Goal: Find specific page/section: Find specific page/section

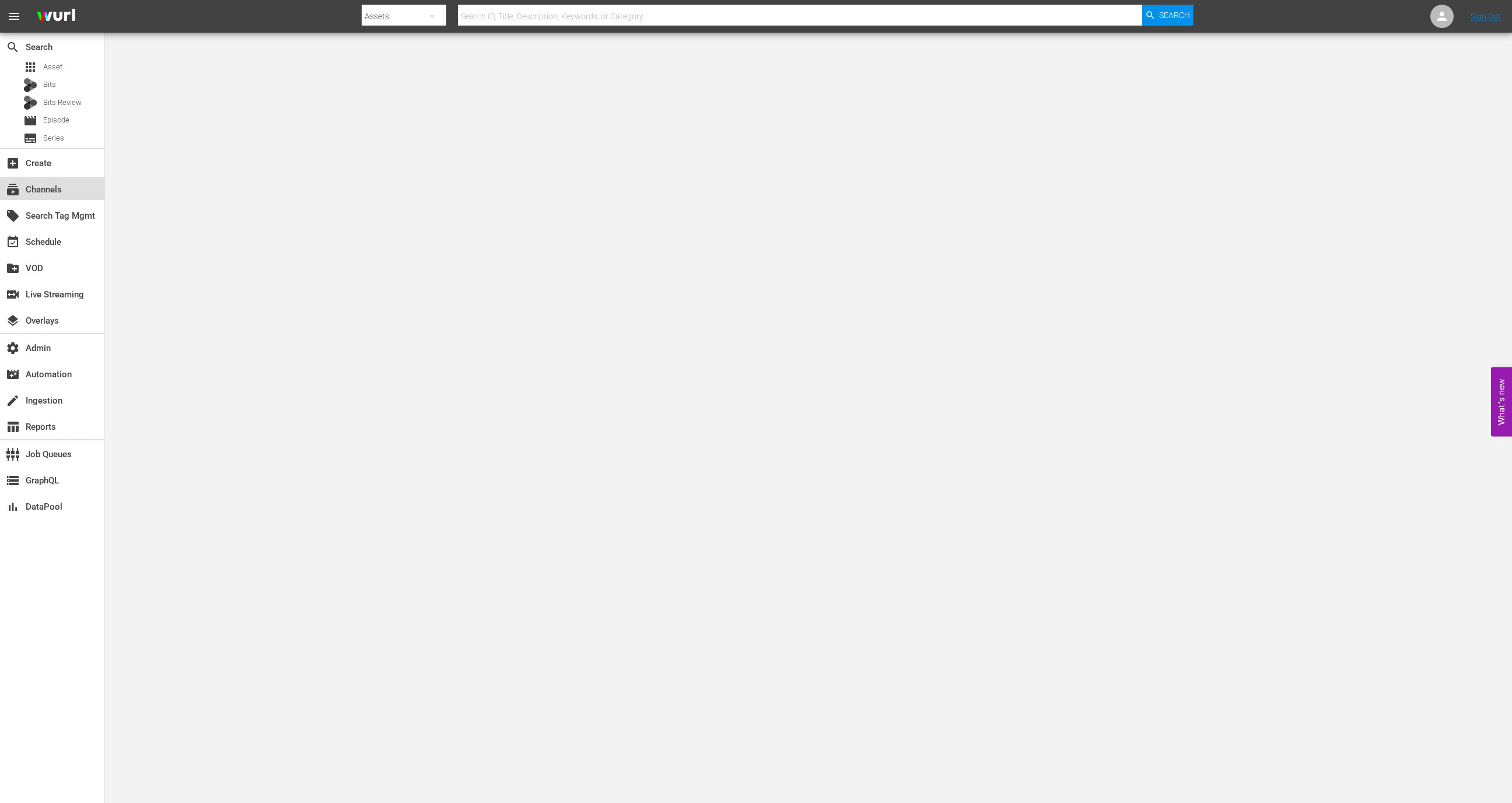
click at [71, 186] on div "subscriptions Channels" at bounding box center [52, 188] width 104 height 23
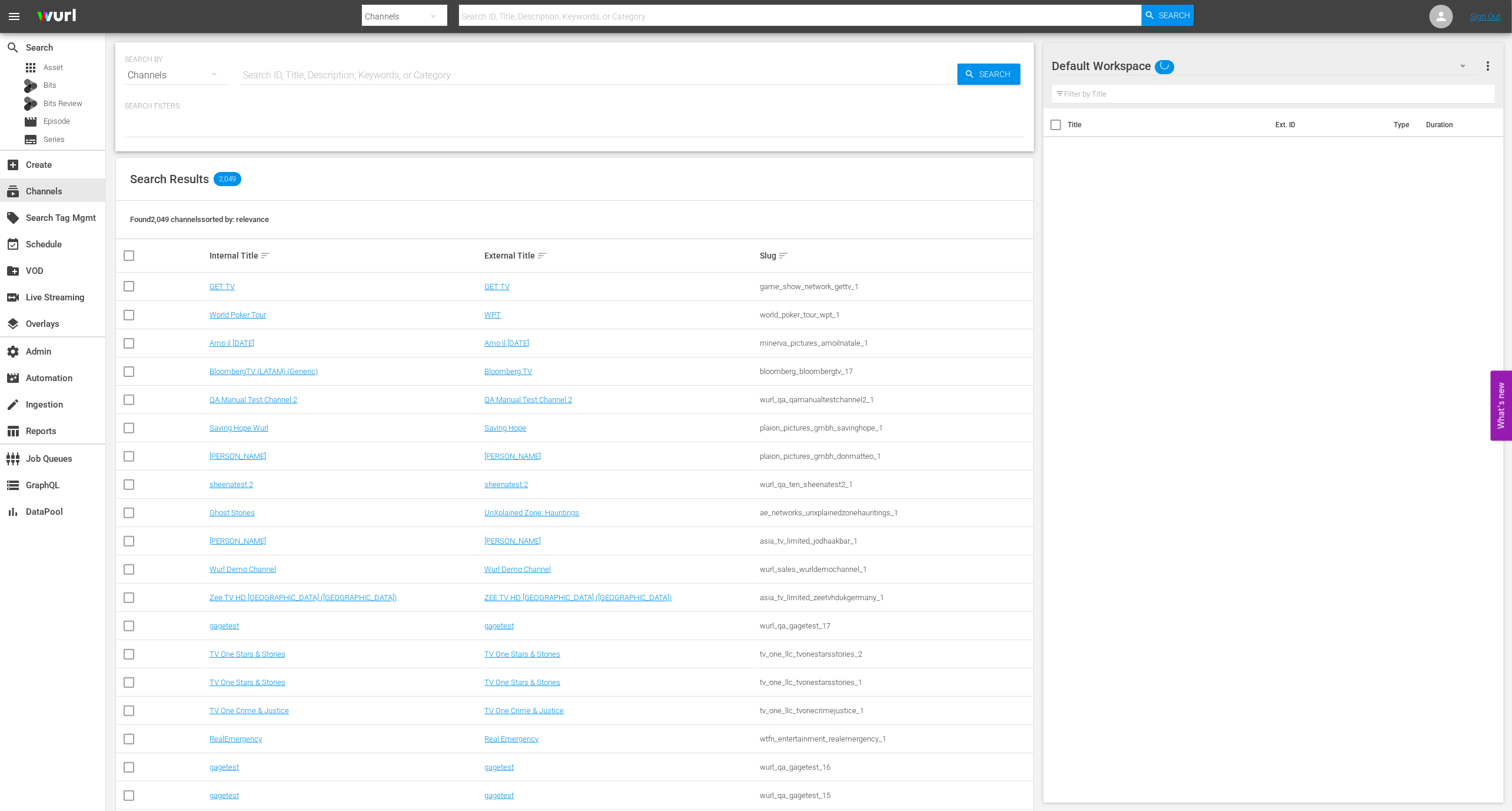
click at [291, 69] on input "text" at bounding box center [599, 75] width 717 height 28
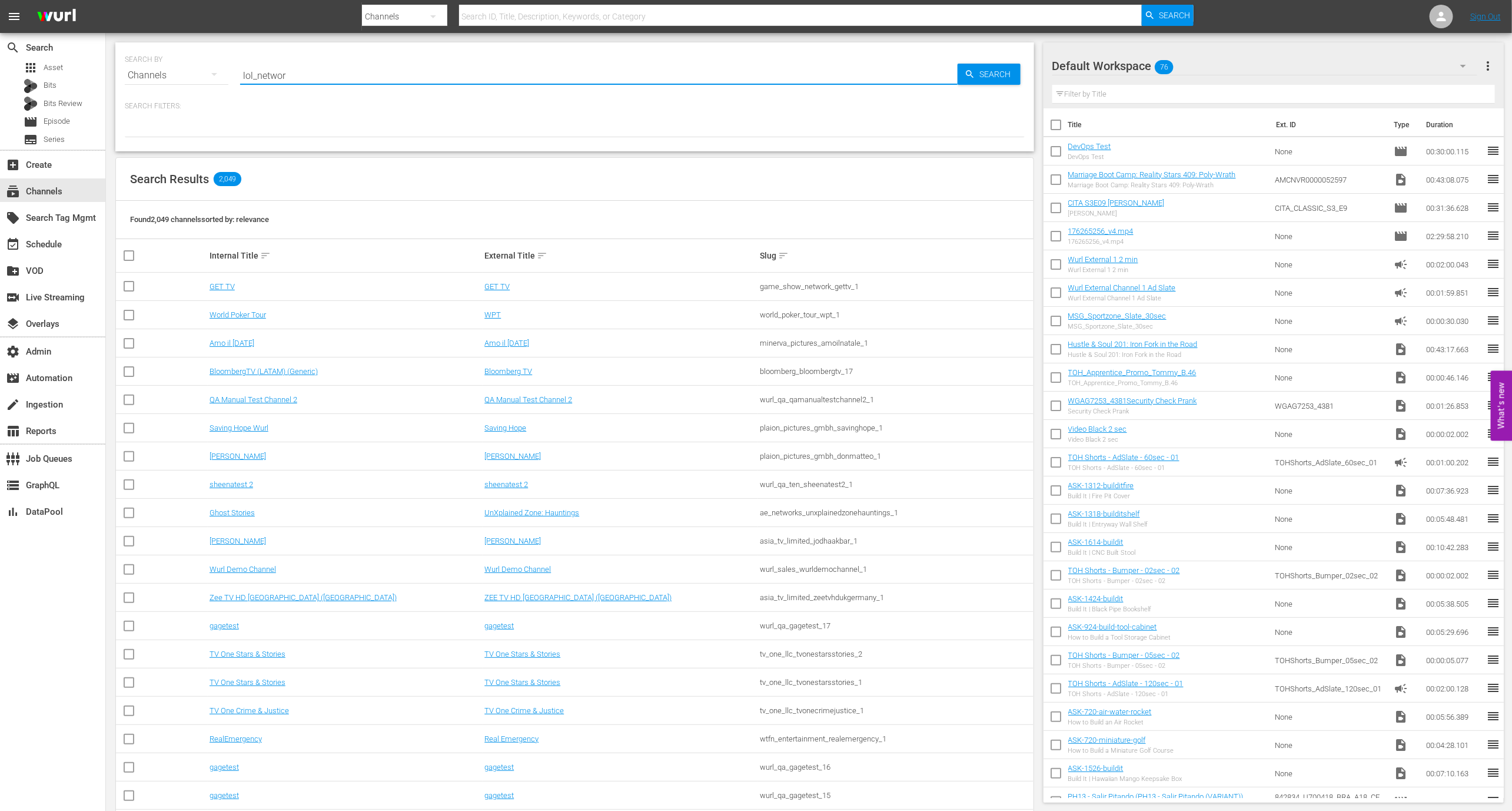
type input "lol_network"
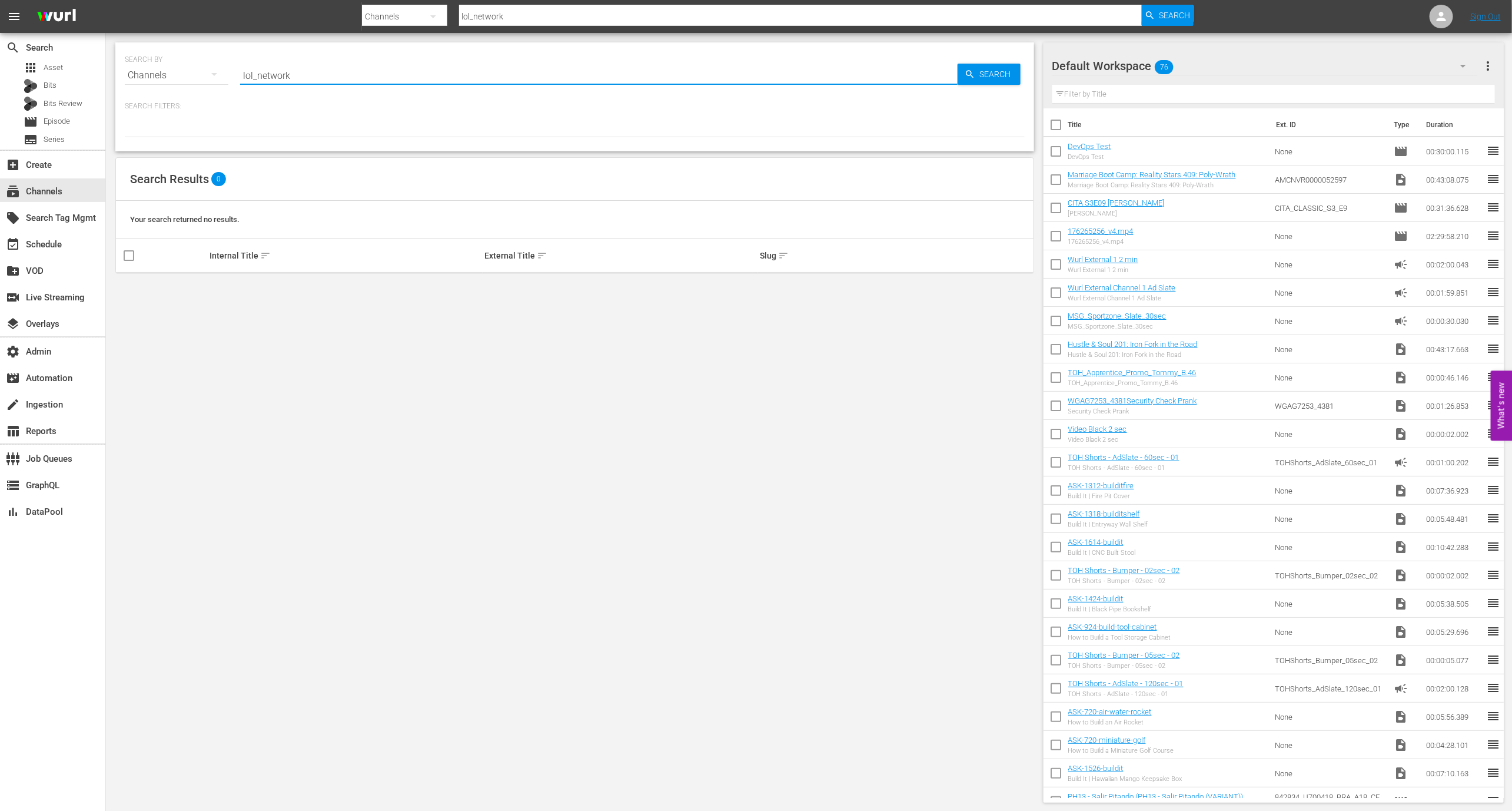
click at [258, 66] on input "lol_network" at bounding box center [599, 75] width 717 height 28
click at [259, 76] on input "lol_network" at bounding box center [599, 75] width 717 height 28
type input "lol_lolnetwork_1"
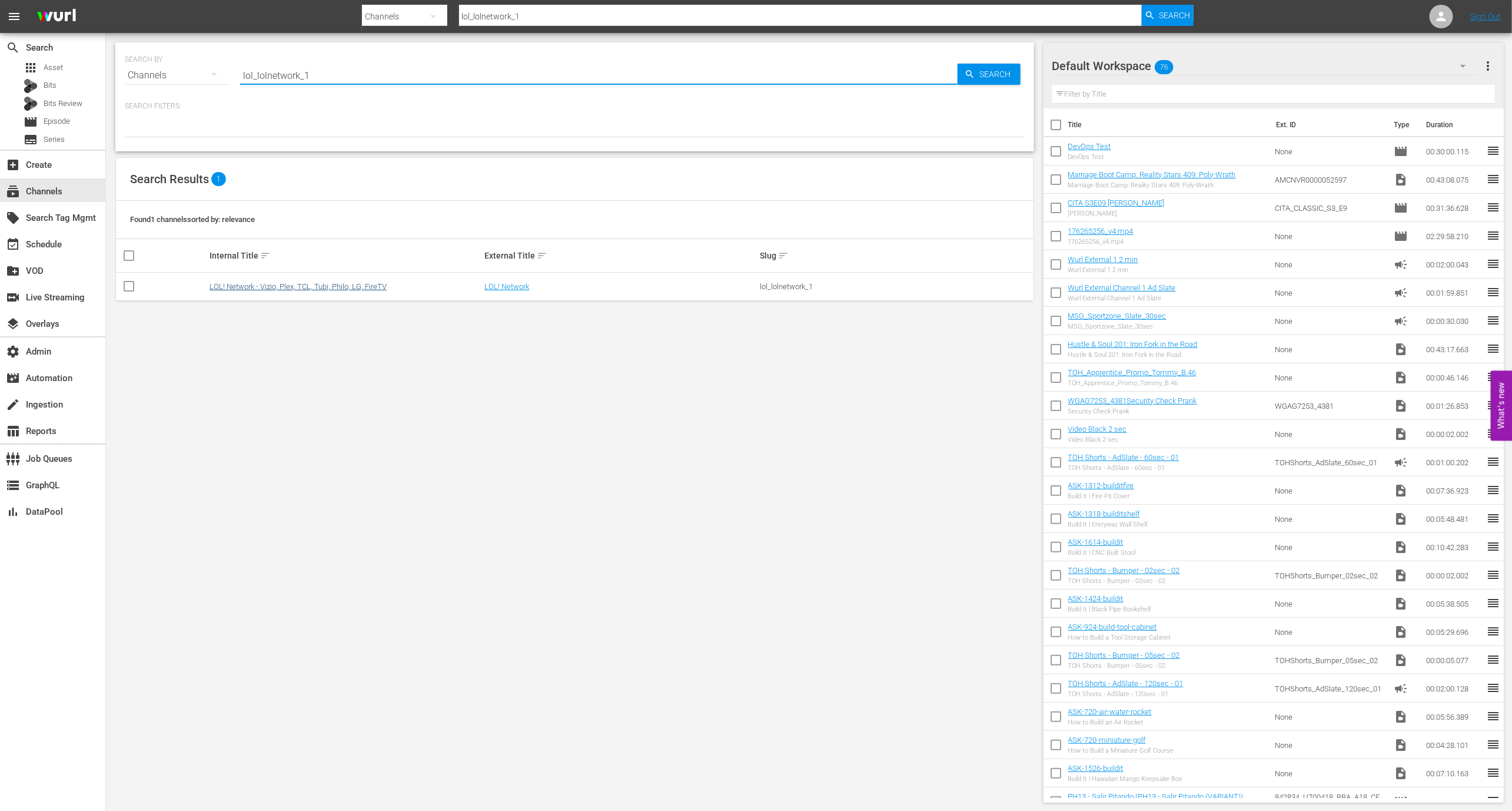
type input "lol_lolnetwork_1"
click at [333, 282] on link "LOL! Network - Vizio, Plex, TCL, Tubi, Philo, LG, FireTV" at bounding box center [298, 286] width 177 height 9
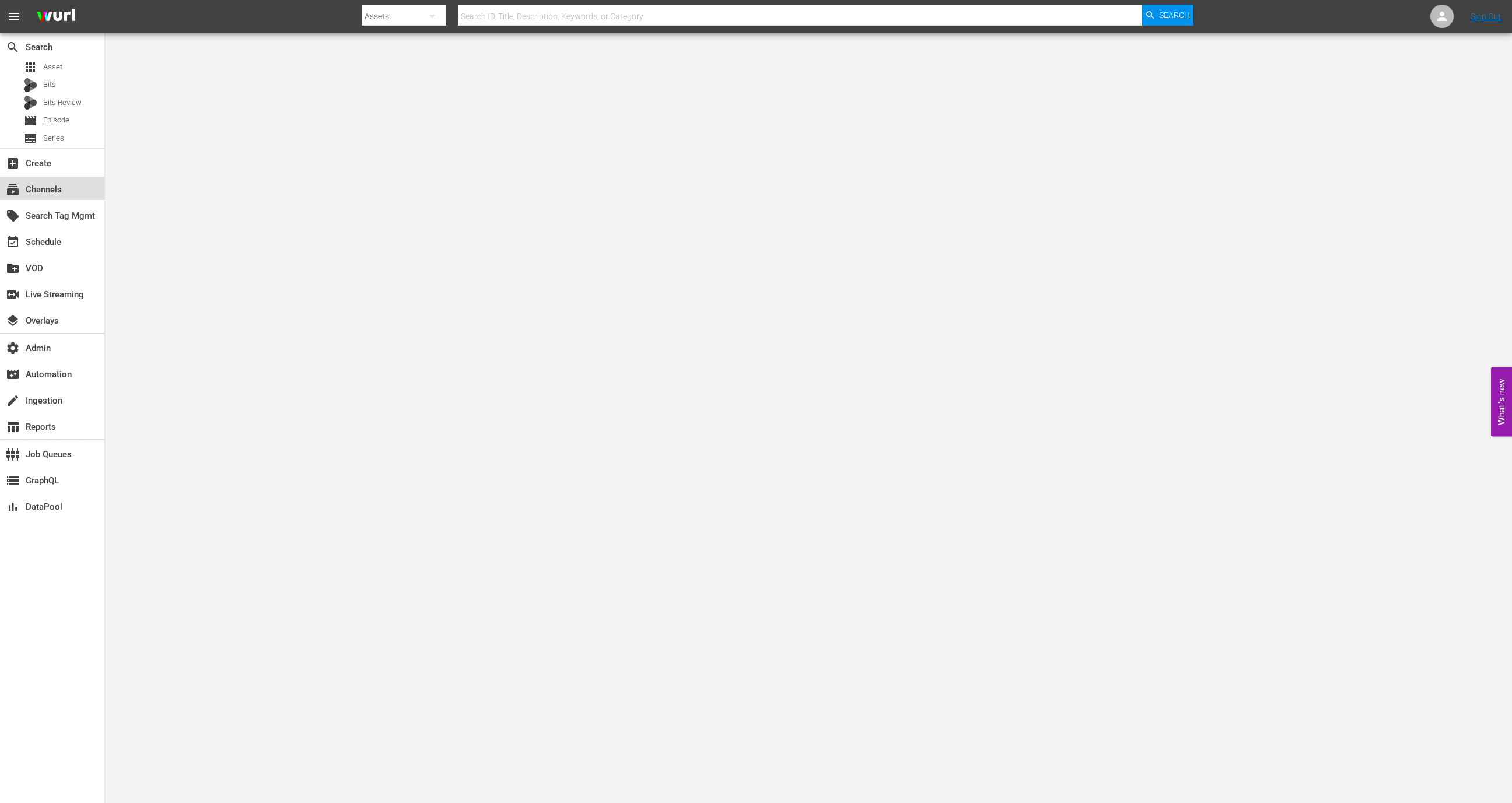
click at [53, 183] on div "subscriptions Channels" at bounding box center [32, 188] width 66 height 11
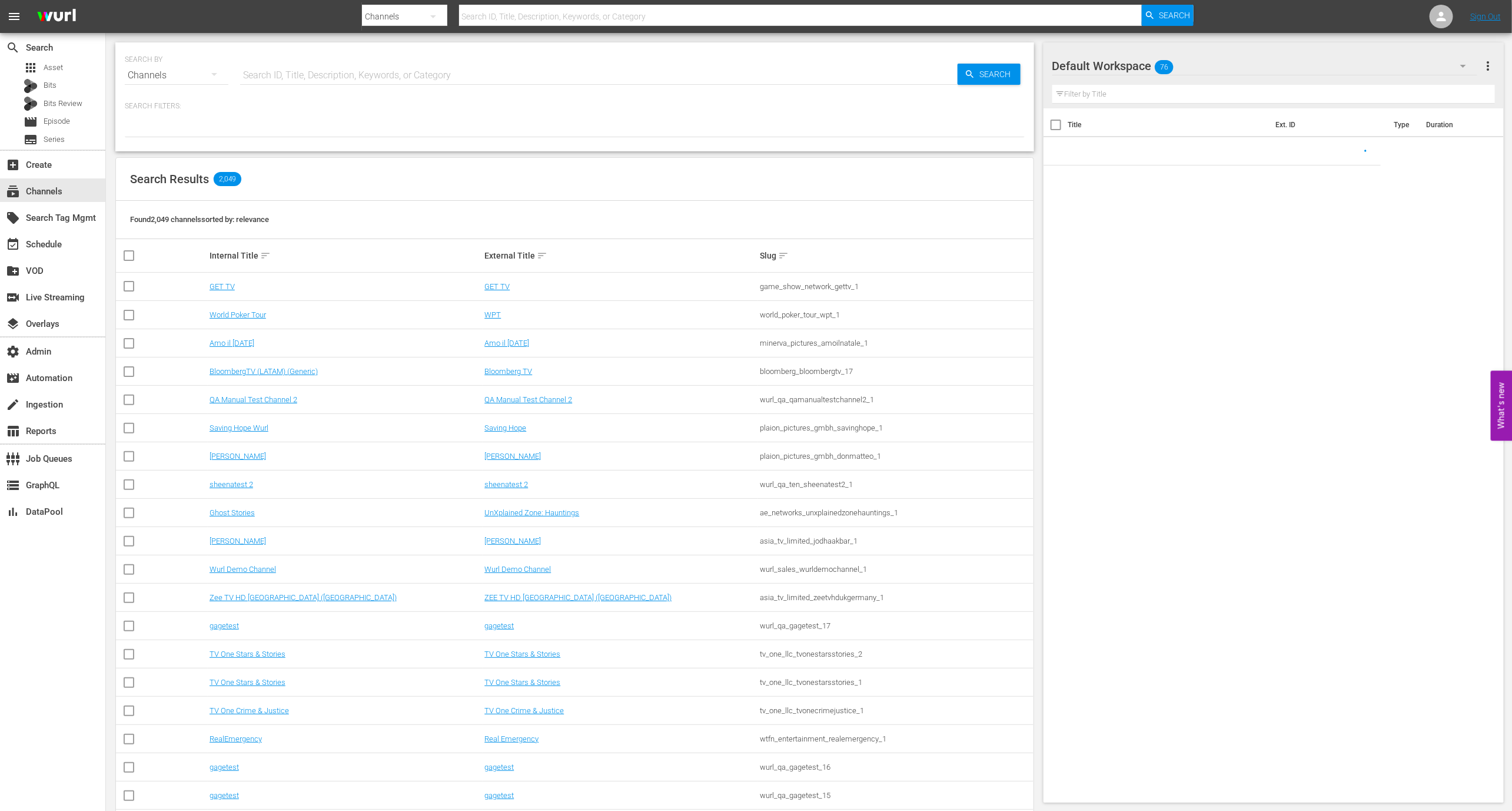
click at [284, 81] on input "text" at bounding box center [599, 75] width 717 height 28
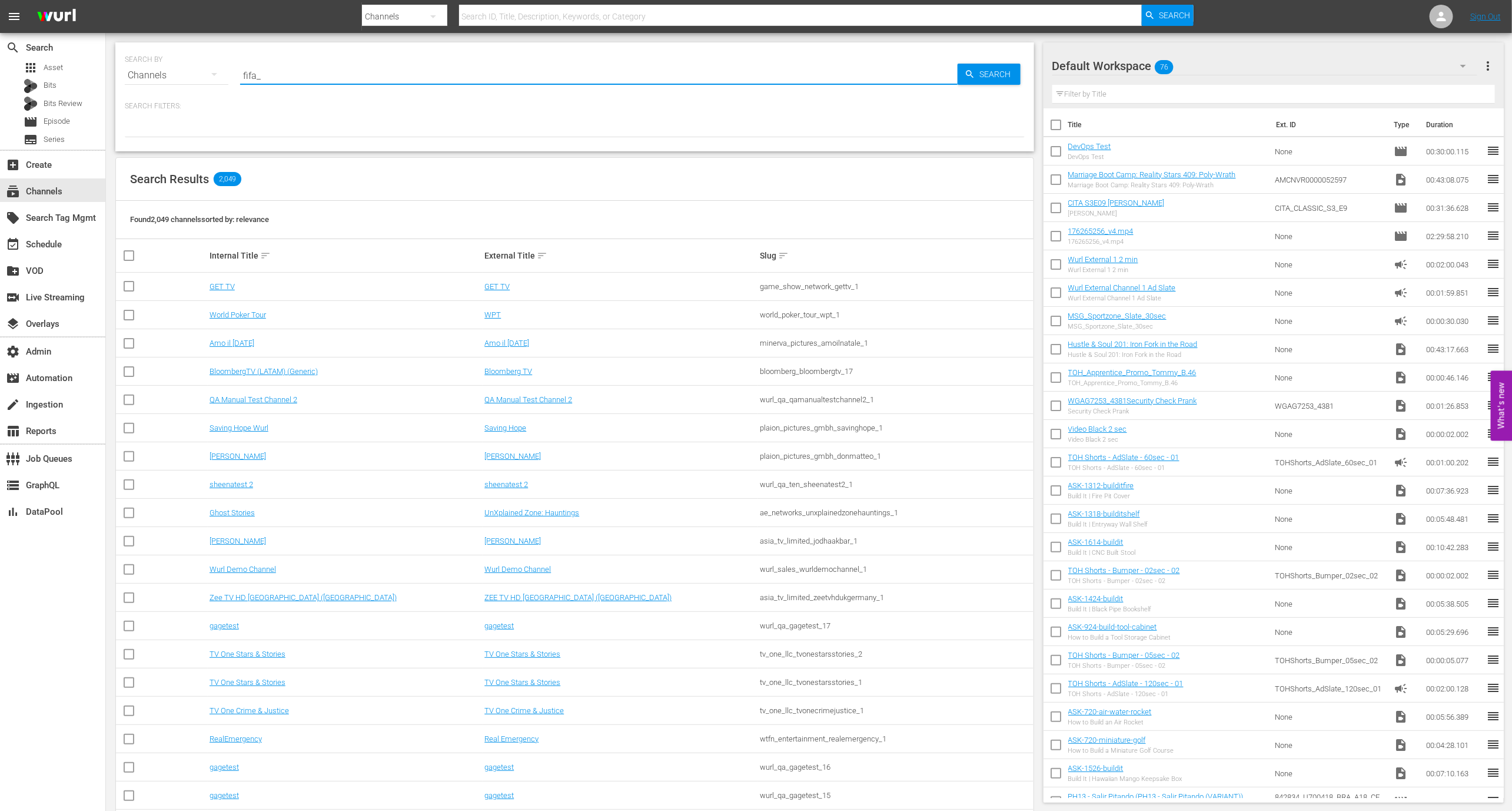
type input "fifa_8"
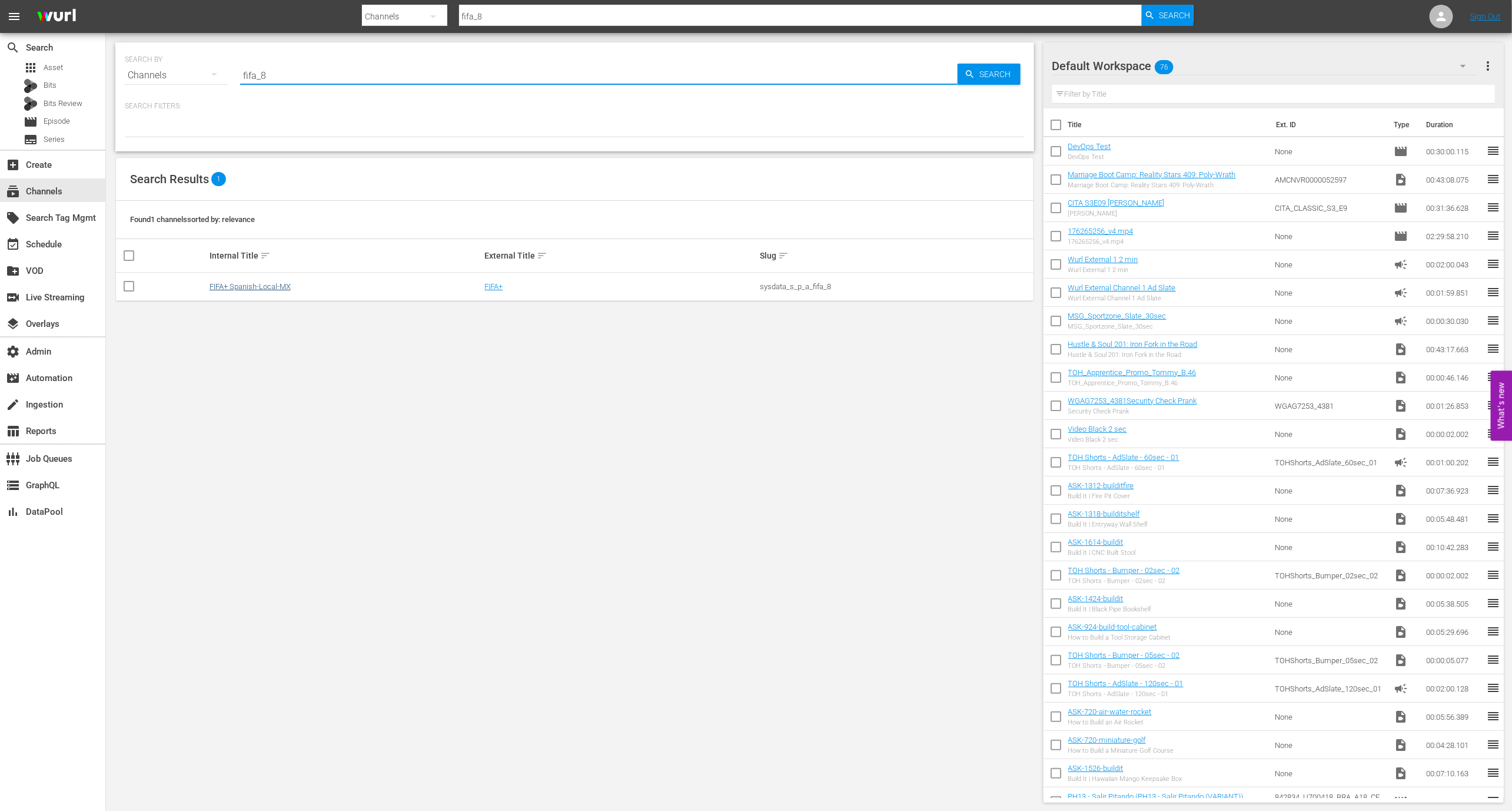
type input "fifa_8"
click at [251, 283] on link "FIFA+ Spanish-Local-MX" at bounding box center [250, 286] width 81 height 9
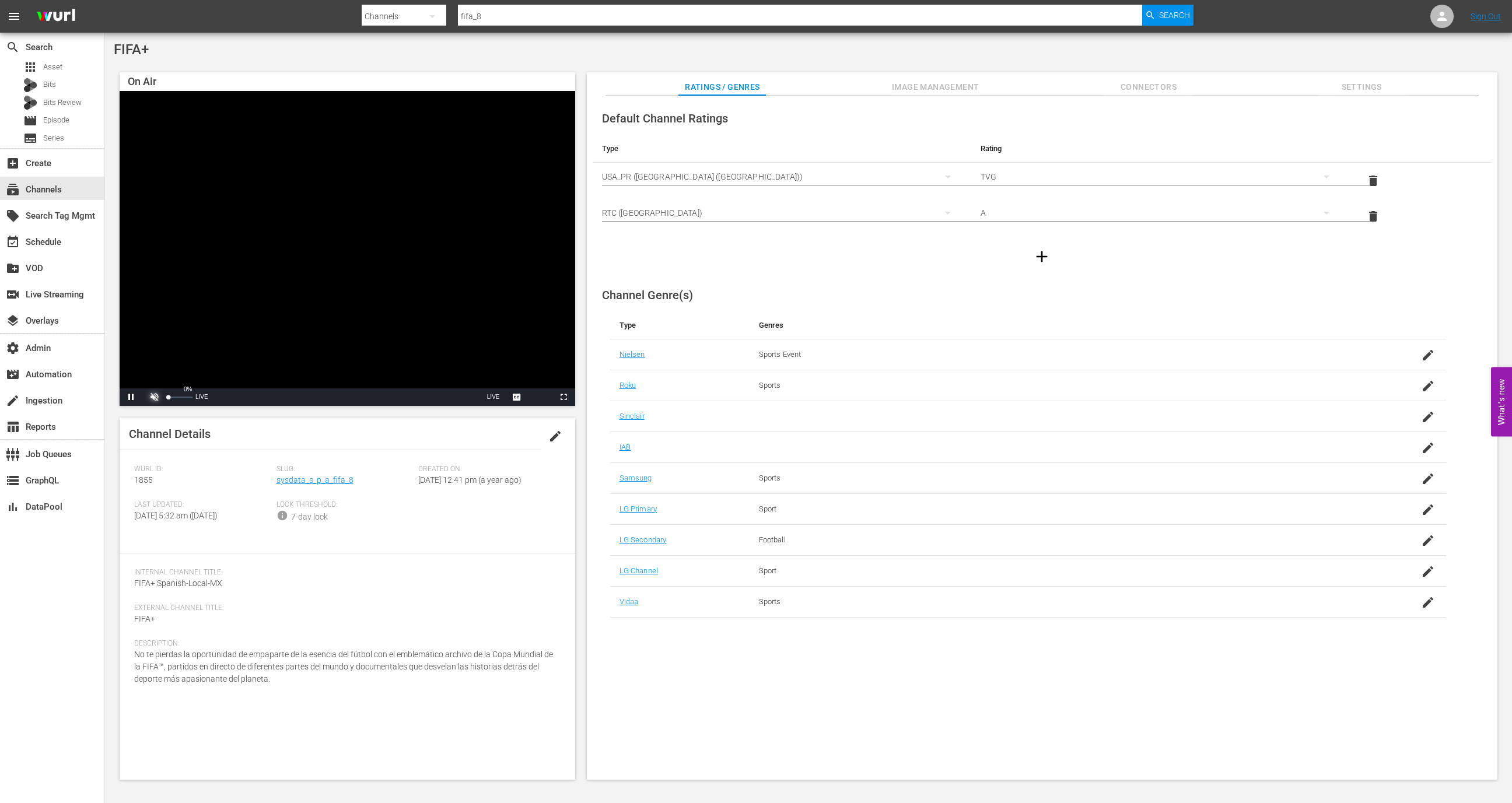
click at [154, 397] on span "Video Player" at bounding box center [154, 397] width 0 height 0
drag, startPoint x: 193, startPoint y: 391, endPoint x: 176, endPoint y: 395, distance: 17.5
click at [176, 396] on div "37%" at bounding box center [180, 397] width 24 height 2
click at [66, 291] on div "switch_video Live Streaming" at bounding box center [32, 293] width 66 height 11
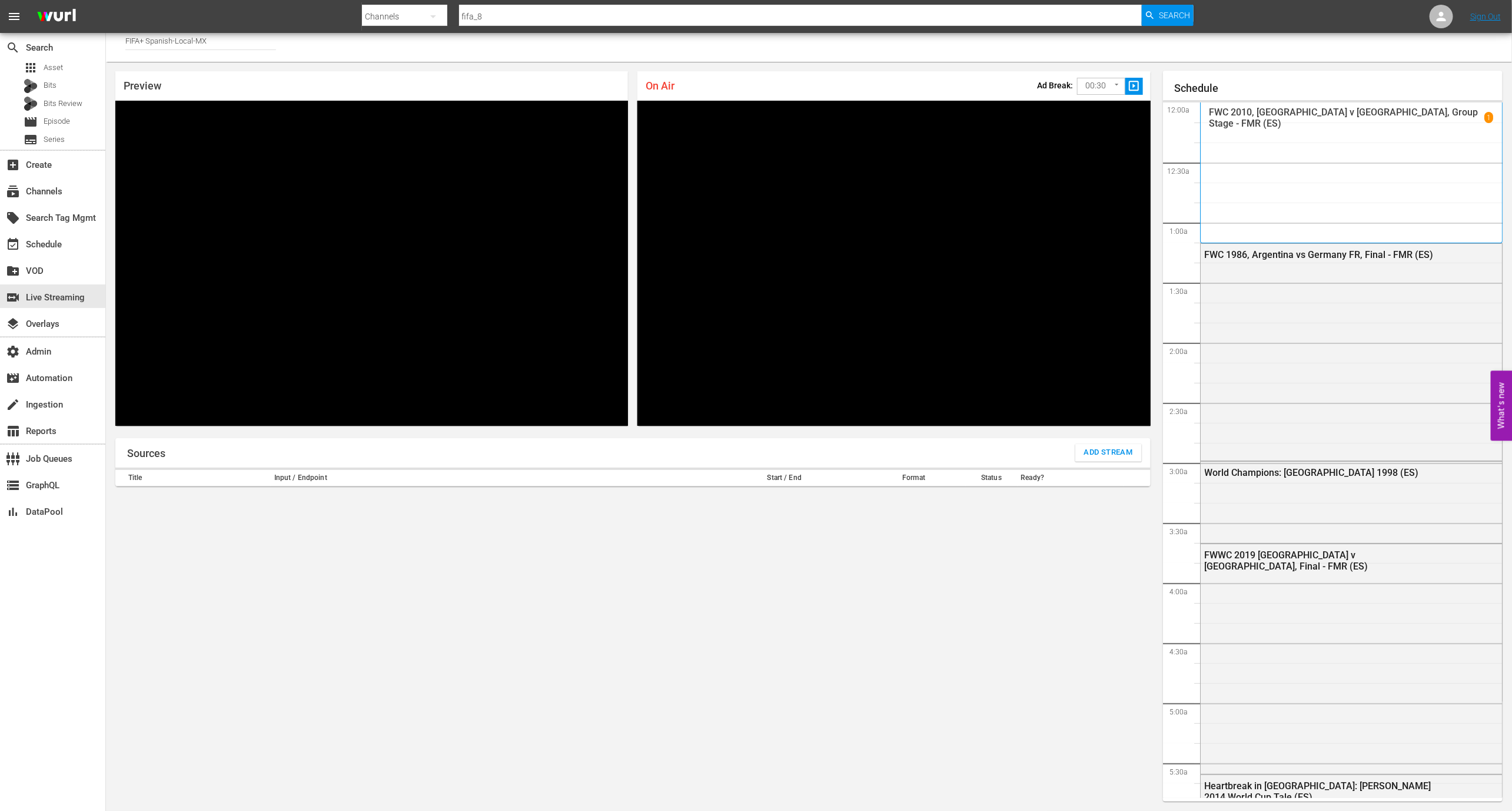
scroll to position [2274, 0]
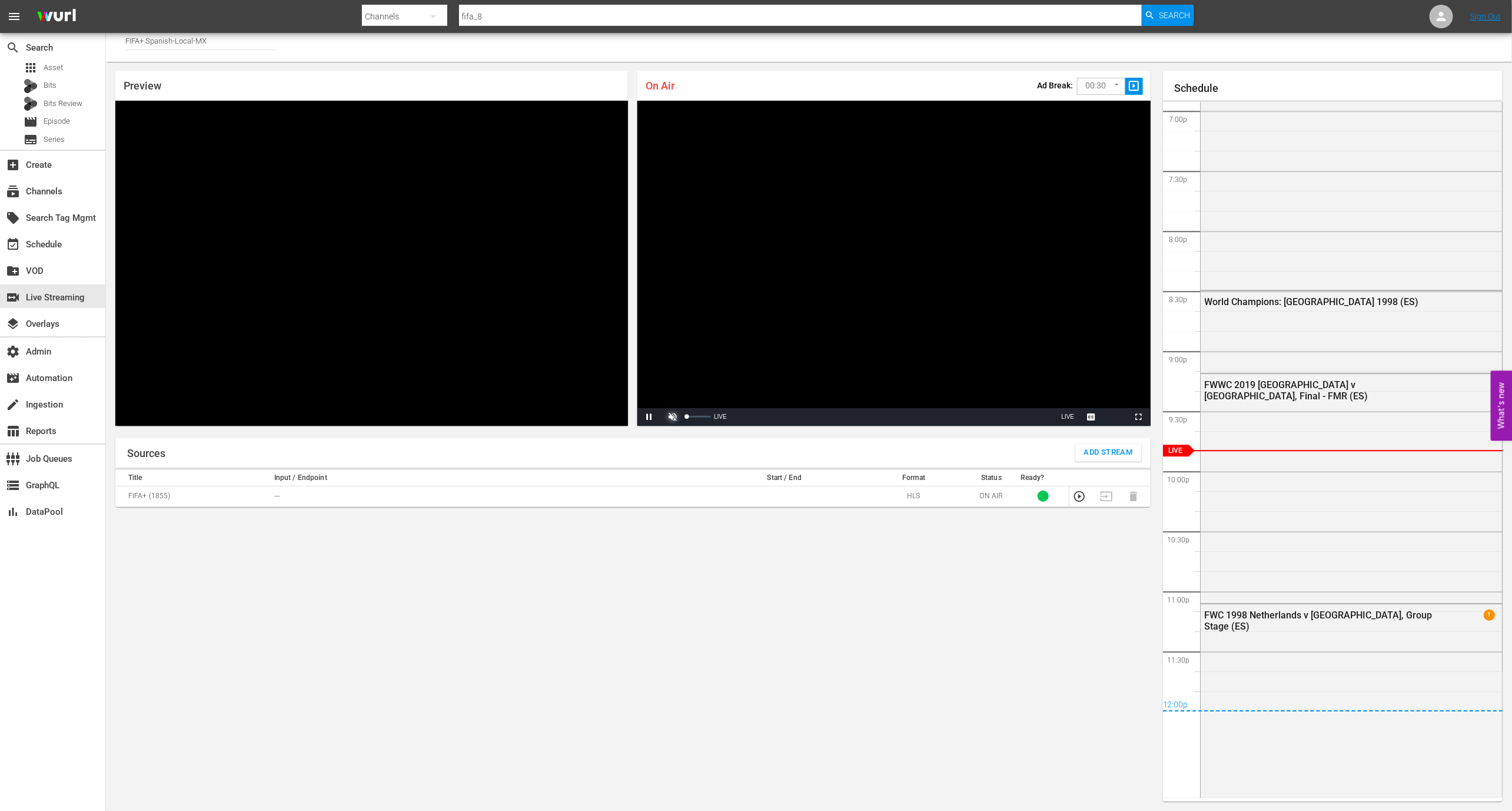
click at [673, 417] on span "Video Player" at bounding box center [673, 417] width 0 height 0
click at [702, 416] on div "Volume Level" at bounding box center [699, 416] width 24 height 2
click at [695, 416] on div "Volume Level" at bounding box center [691, 416] width 9 height 2
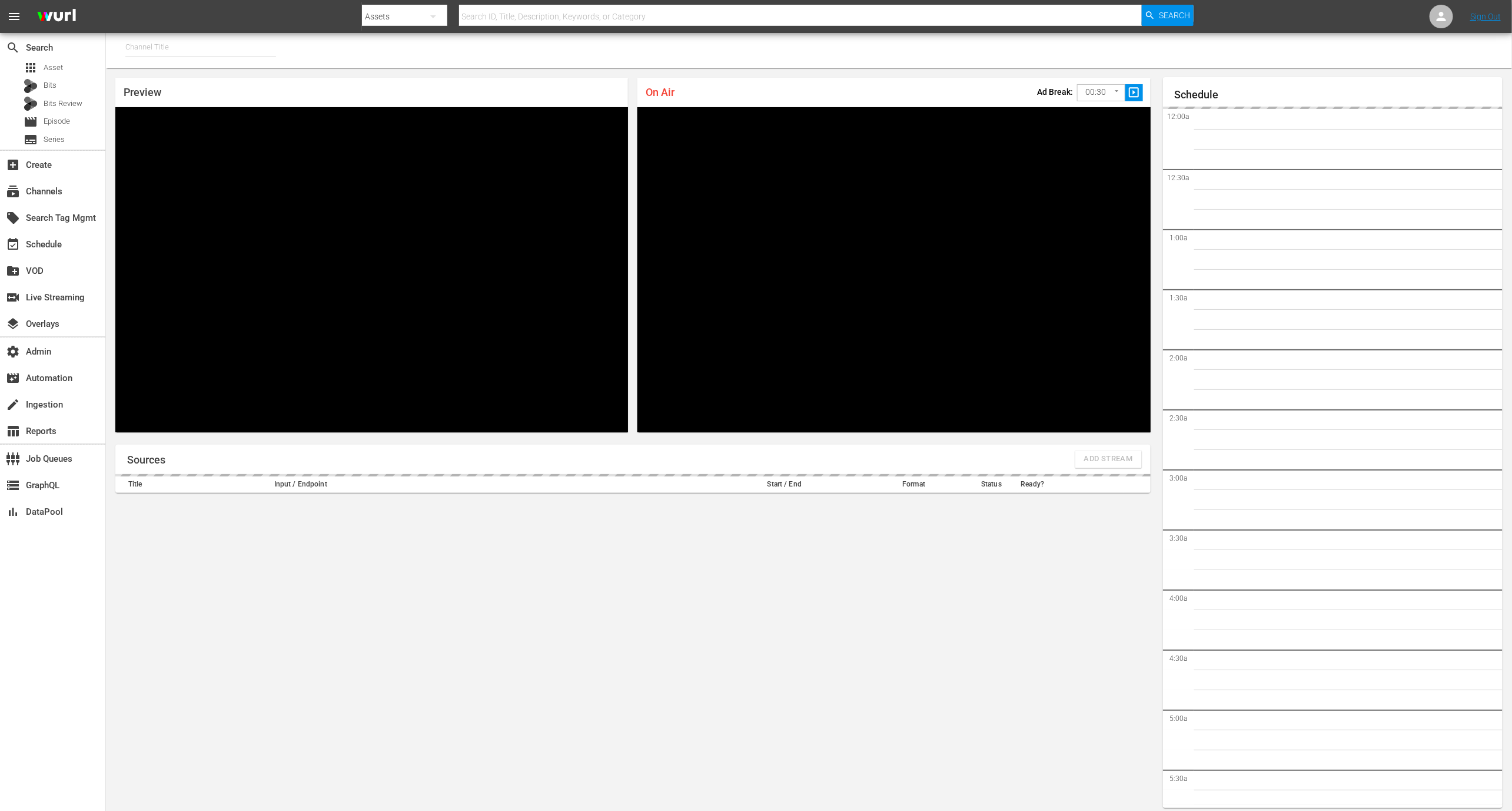
type input "FIFA+ [DEMOGRAPHIC_DATA]-Local-MX (1855)"
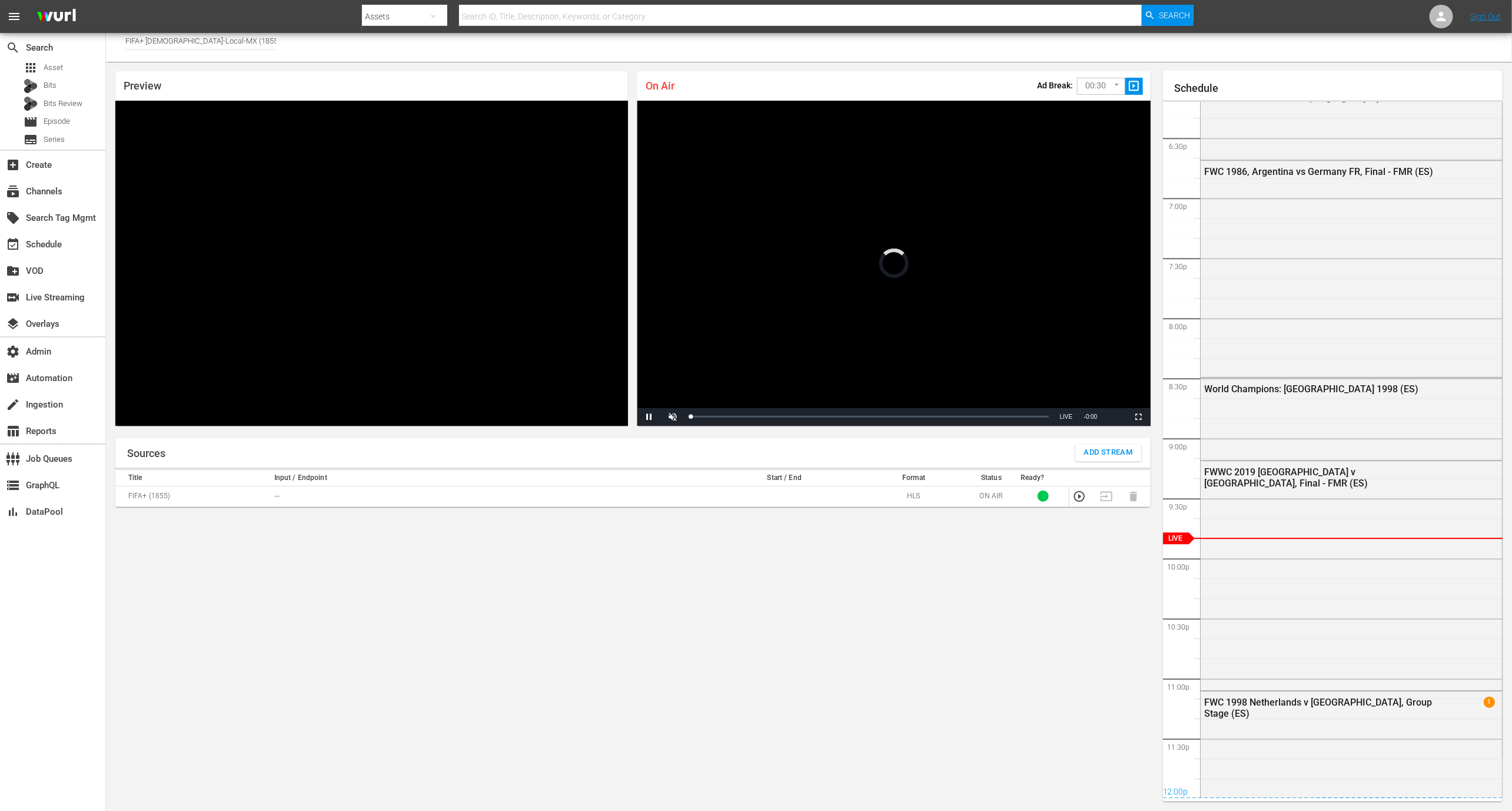
scroll to position [2274, 0]
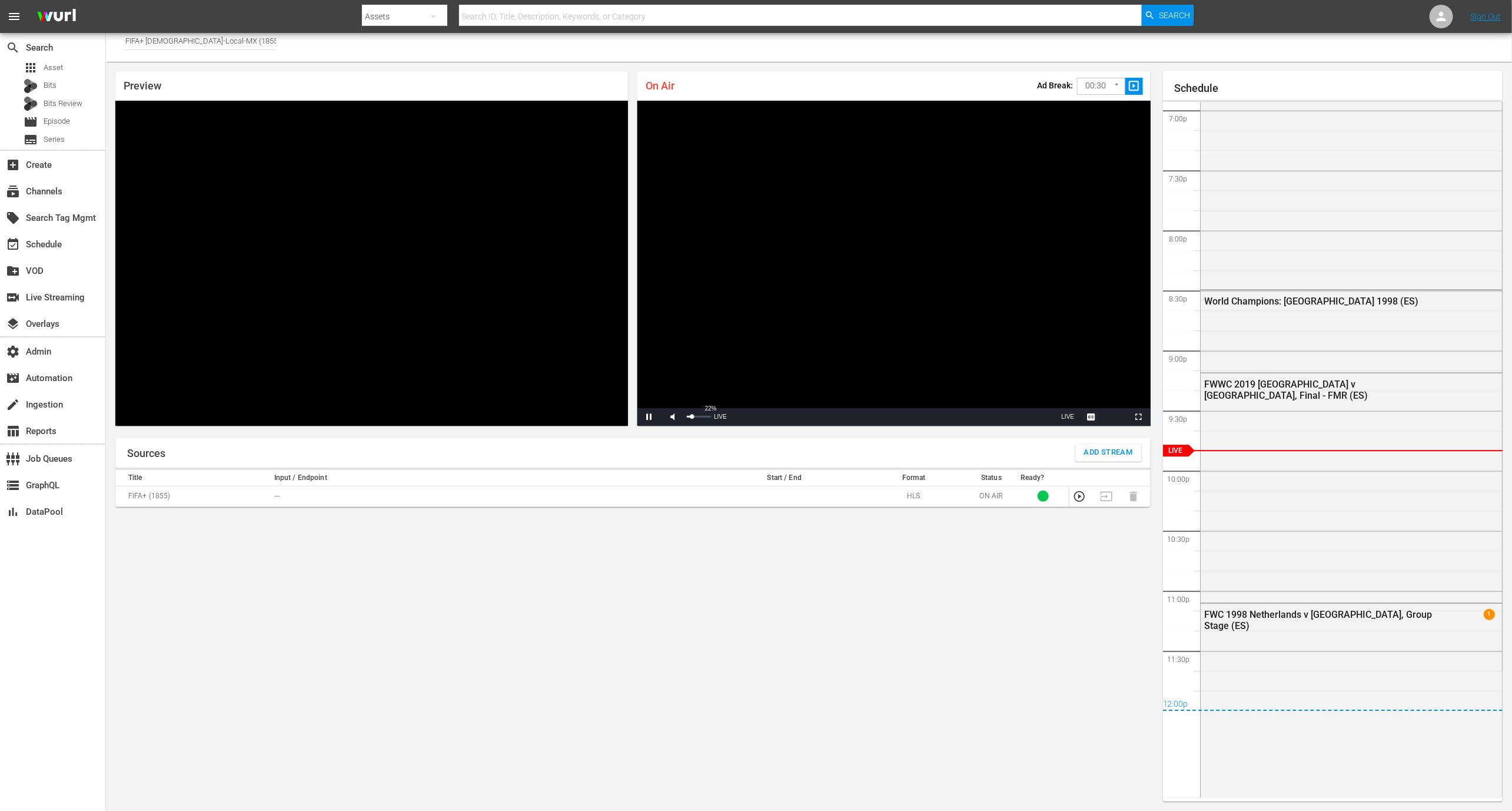
drag, startPoint x: 700, startPoint y: 416, endPoint x: 692, endPoint y: 417, distance: 8.1
click at [692, 417] on div "22%" at bounding box center [699, 416] width 24 height 2
